Goal: Find specific page/section: Find specific page/section

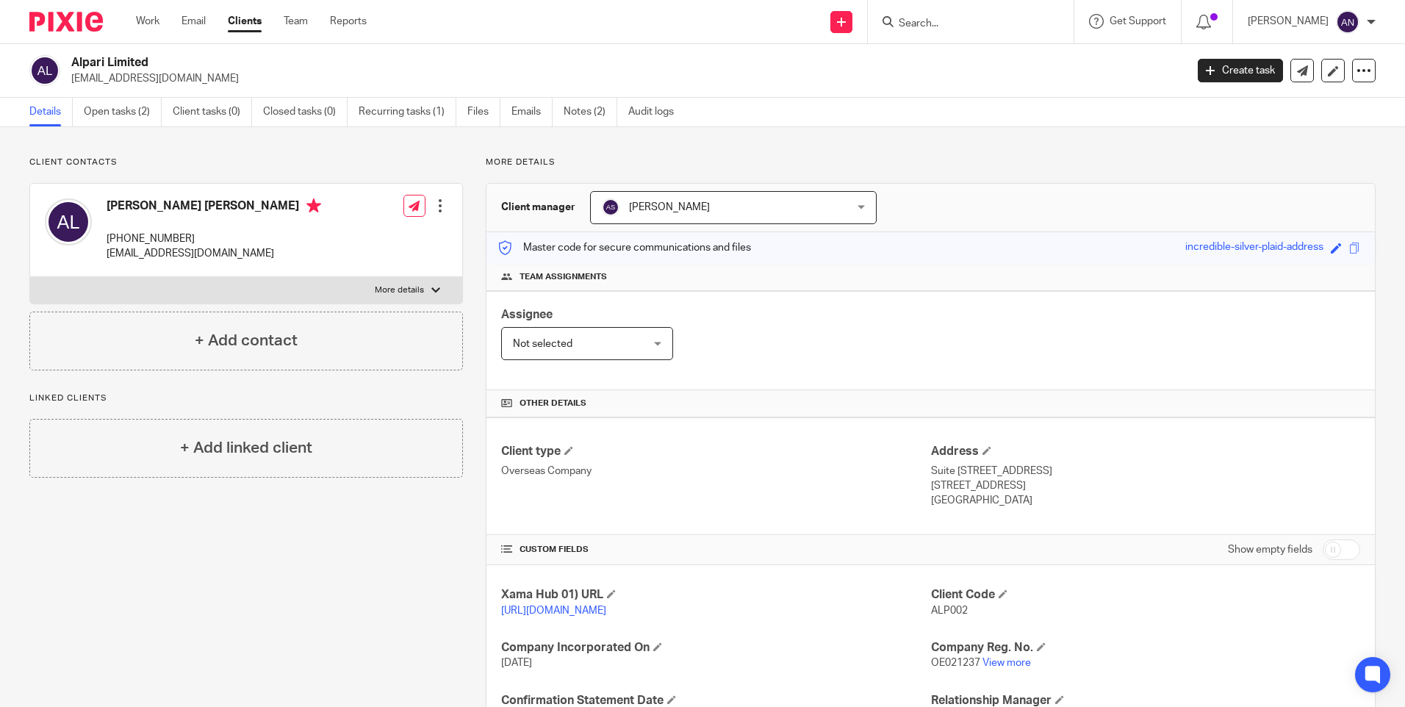
click at [939, 23] on input "Search" at bounding box center [963, 24] width 132 height 13
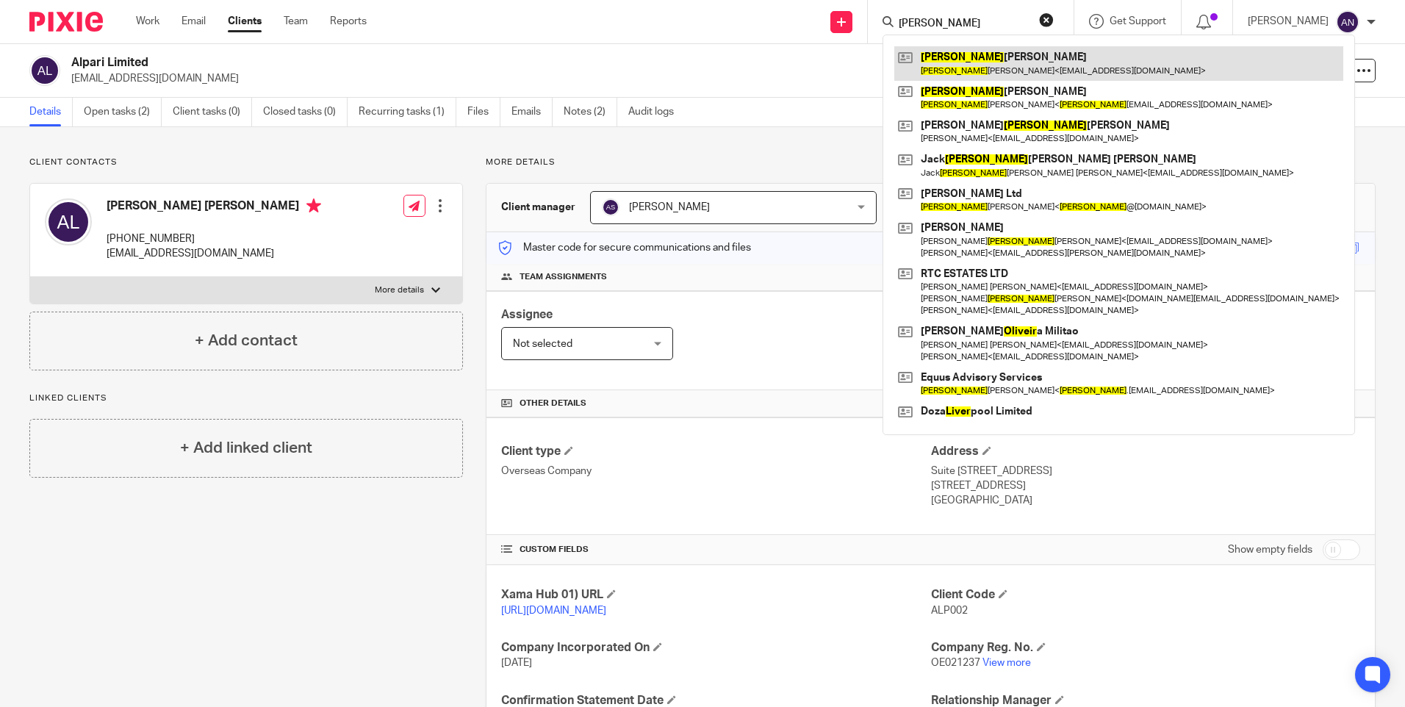
type input "[PERSON_NAME]"
click at [940, 57] on link at bounding box center [1119, 63] width 449 height 34
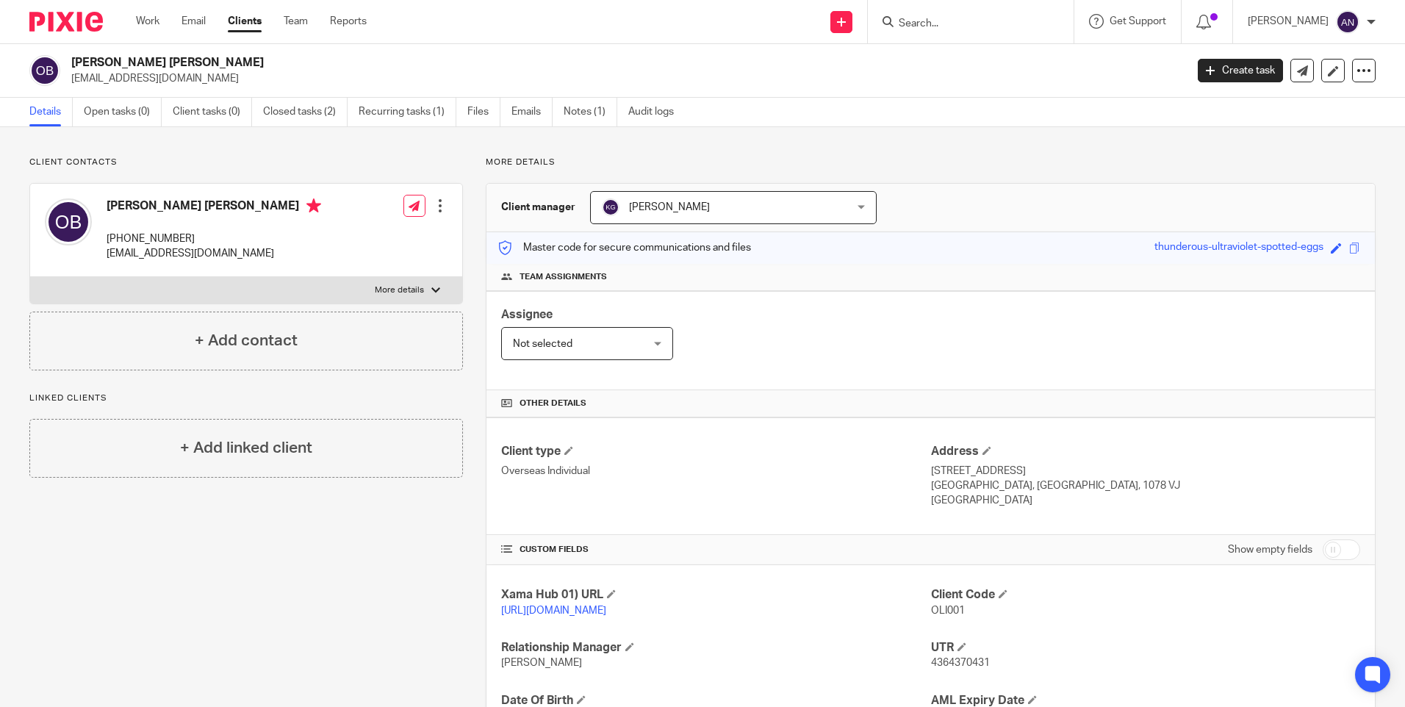
click at [927, 157] on p "More details" at bounding box center [931, 163] width 890 height 12
click at [666, 161] on p "More details" at bounding box center [931, 163] width 890 height 12
click at [555, 212] on div "Client manager Keshav Gautam Keshav Gautam Aarshika Awale Aayush Niraula Aayush…" at bounding box center [931, 208] width 889 height 49
copy h3 "t mana"
click at [657, 160] on p "More details" at bounding box center [931, 163] width 890 height 12
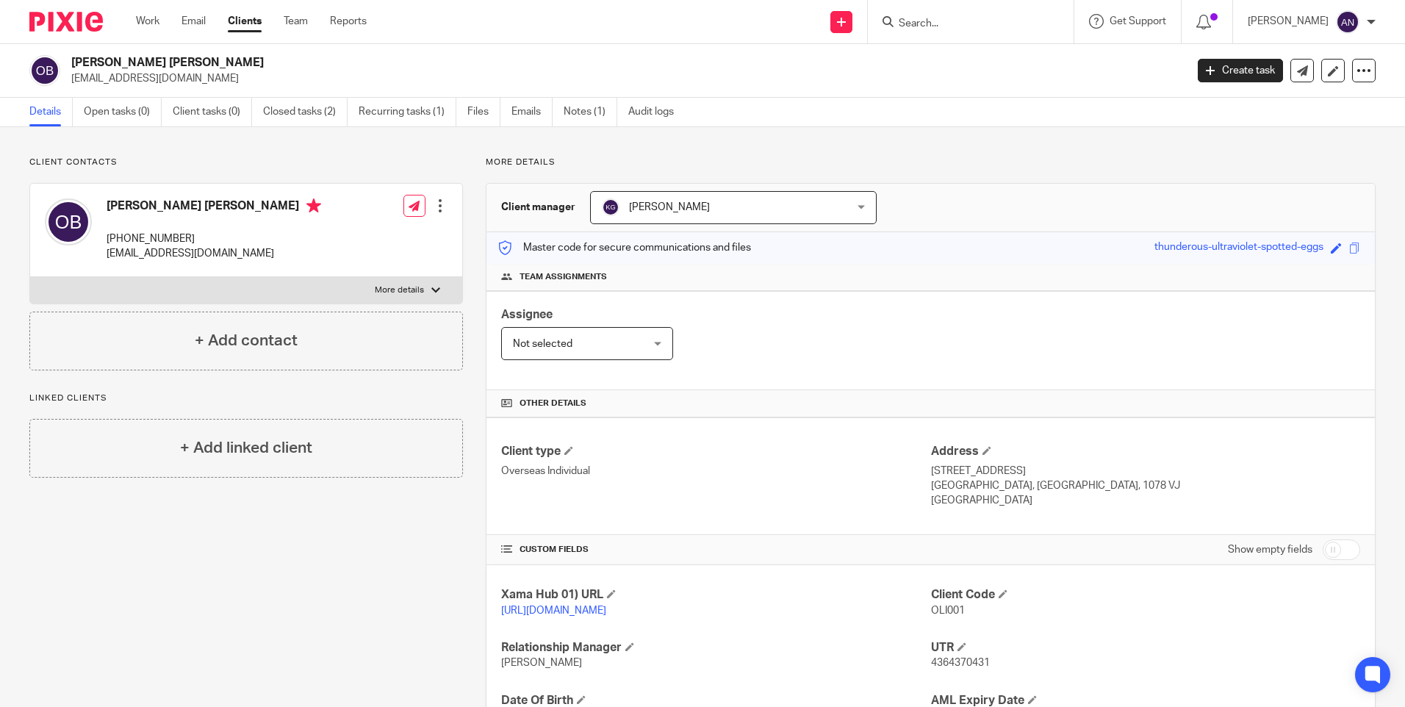
click at [684, 161] on p "More details" at bounding box center [931, 163] width 890 height 12
click at [718, 161] on p "More details" at bounding box center [931, 163] width 890 height 12
click at [683, 164] on p "More details" at bounding box center [931, 163] width 890 height 12
click at [718, 160] on p "More details" at bounding box center [931, 163] width 890 height 12
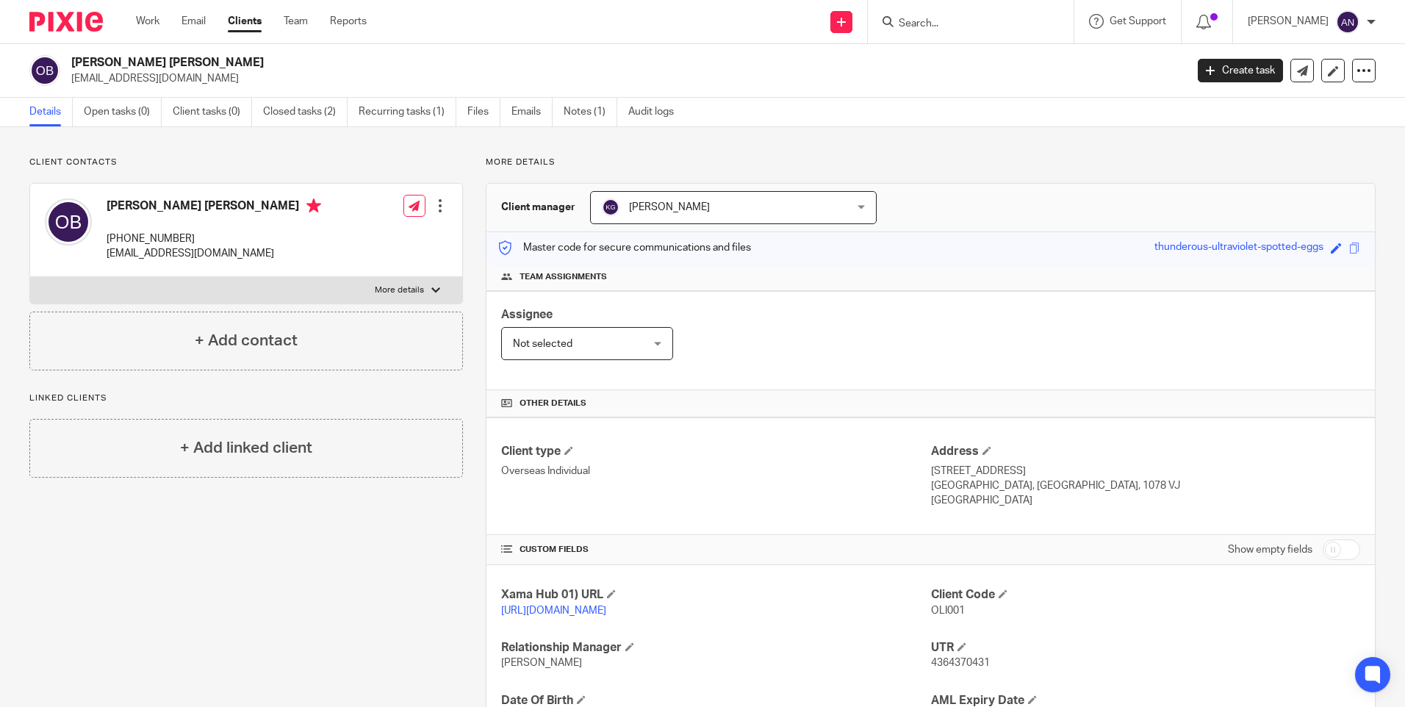
click at [967, 204] on div "Client manager Keshav Gautam Keshav Gautam Aarshika Awale Aayush Niraula Aayush…" at bounding box center [931, 208] width 889 height 49
click at [972, 204] on div "Client manager Keshav Gautam Keshav Gautam Aarshika Awale Aayush Niraula Aayush…" at bounding box center [931, 208] width 889 height 49
click at [984, 160] on p "More details" at bounding box center [931, 163] width 890 height 12
click at [690, 124] on ul "Details Open tasks (0) Client tasks (0) Closed tasks (2) Recurring tasks (1) Fi…" at bounding box center [362, 112] width 667 height 29
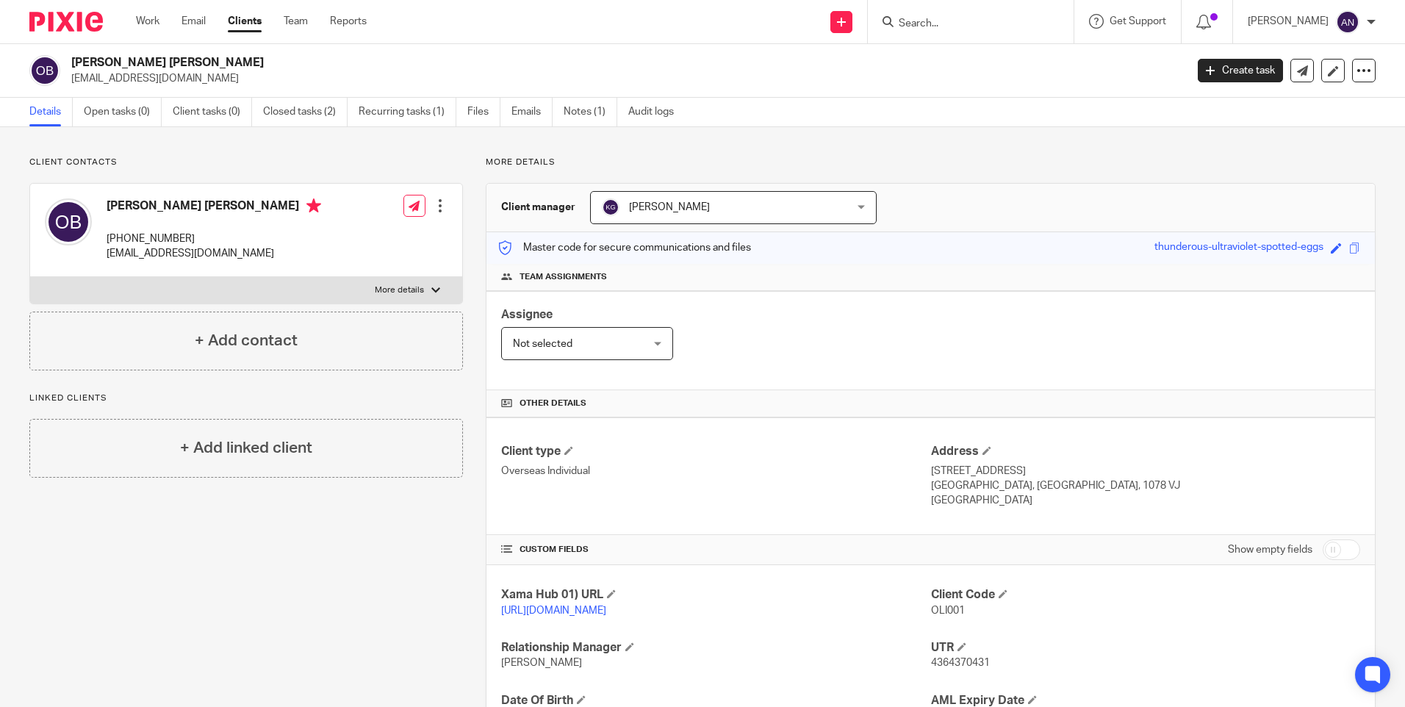
click at [694, 146] on div "Client contacts Oliver William Brennan +44 750 096 3348 owbrennan@hotmail.co.uk…" at bounding box center [702, 477] width 1405 height 701
click at [698, 140] on div "Client contacts Oliver William Brennan +44 750 096 3348 owbrennan@hotmail.co.uk…" at bounding box center [702, 477] width 1405 height 701
click at [1111, 162] on p "More details" at bounding box center [931, 163] width 890 height 12
click at [306, 121] on link "Closed tasks (2)" at bounding box center [305, 112] width 85 height 29
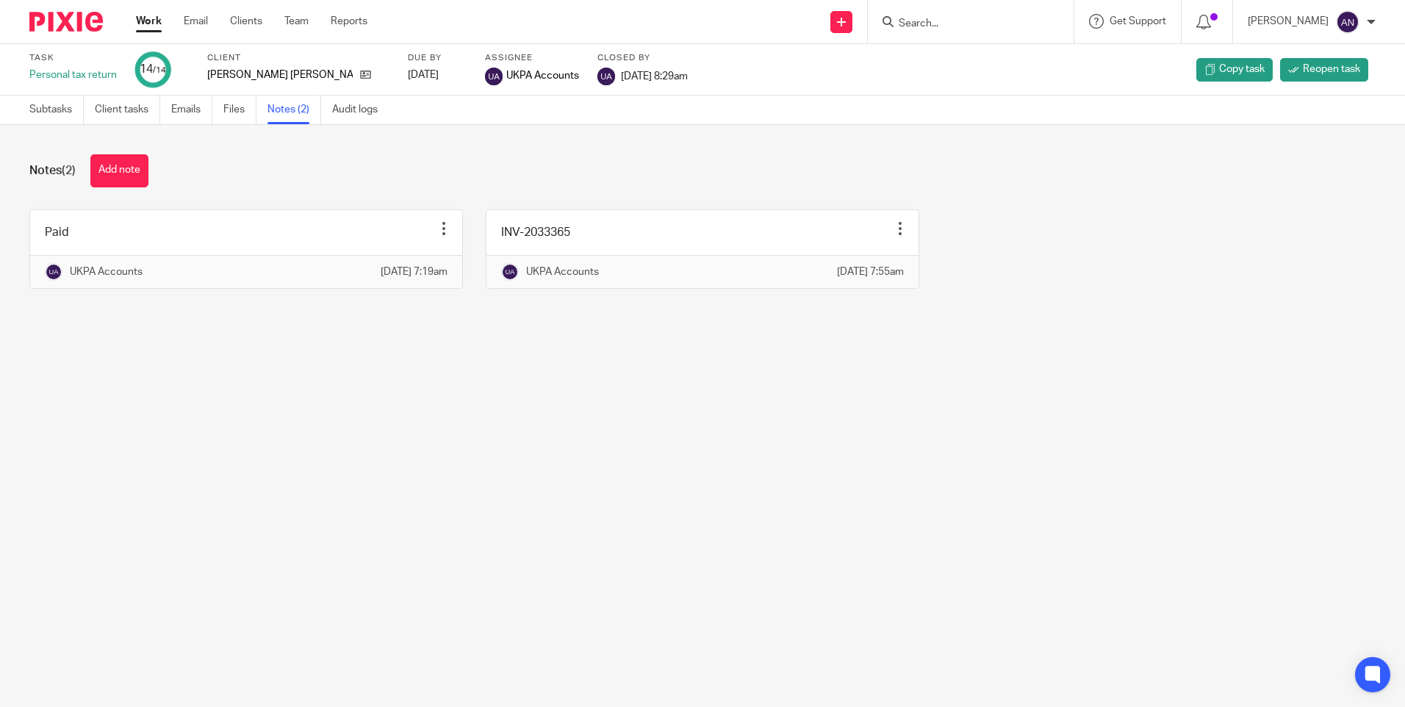
click at [408, 440] on main "Task Personal tax return 14 /14 Client [PERSON_NAME] [PERSON_NAME] Due by [DATE…" at bounding box center [702, 353] width 1405 height 707
